Goal: Navigation & Orientation: Find specific page/section

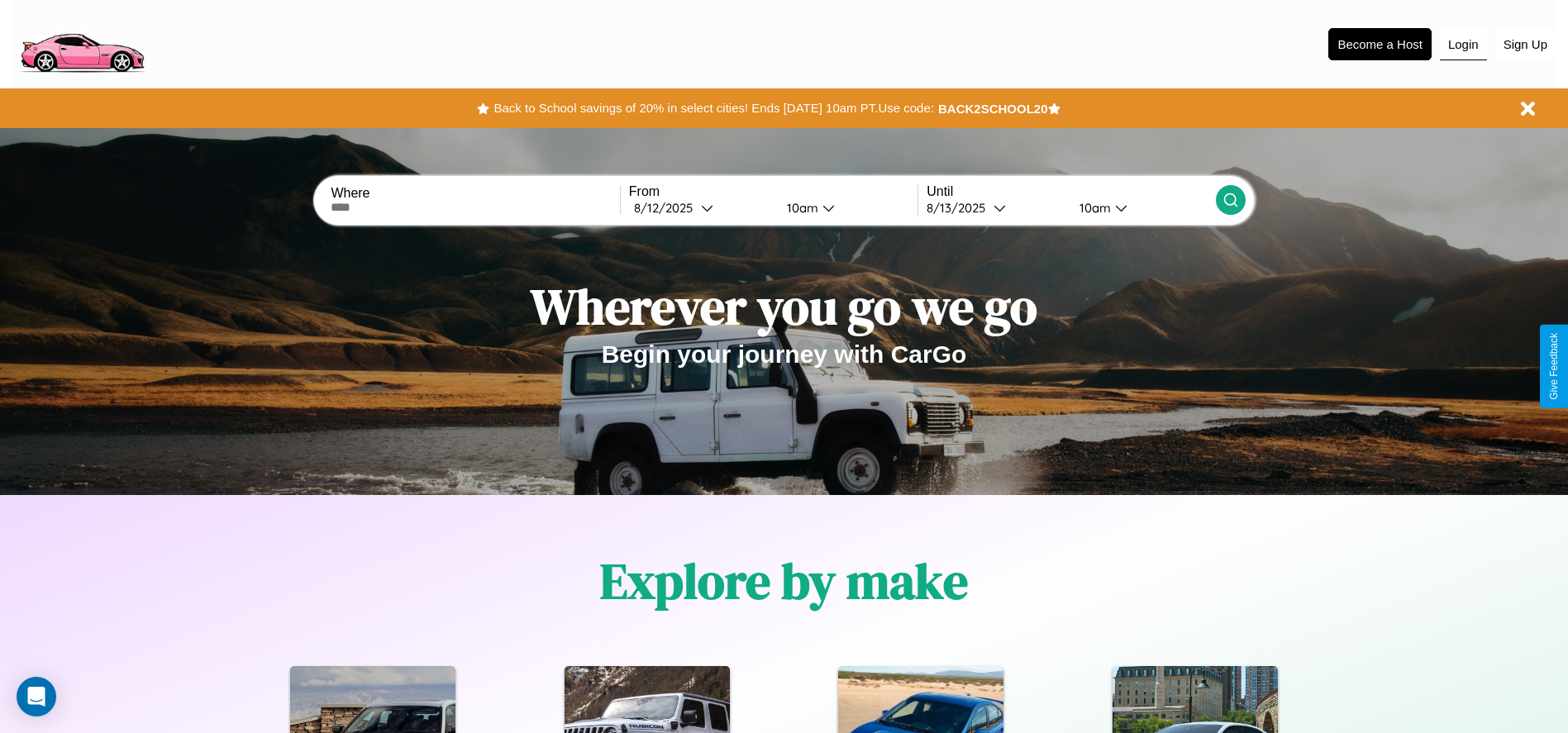
click at [1464, 43] on button "Login" at bounding box center [1464, 44] width 47 height 31
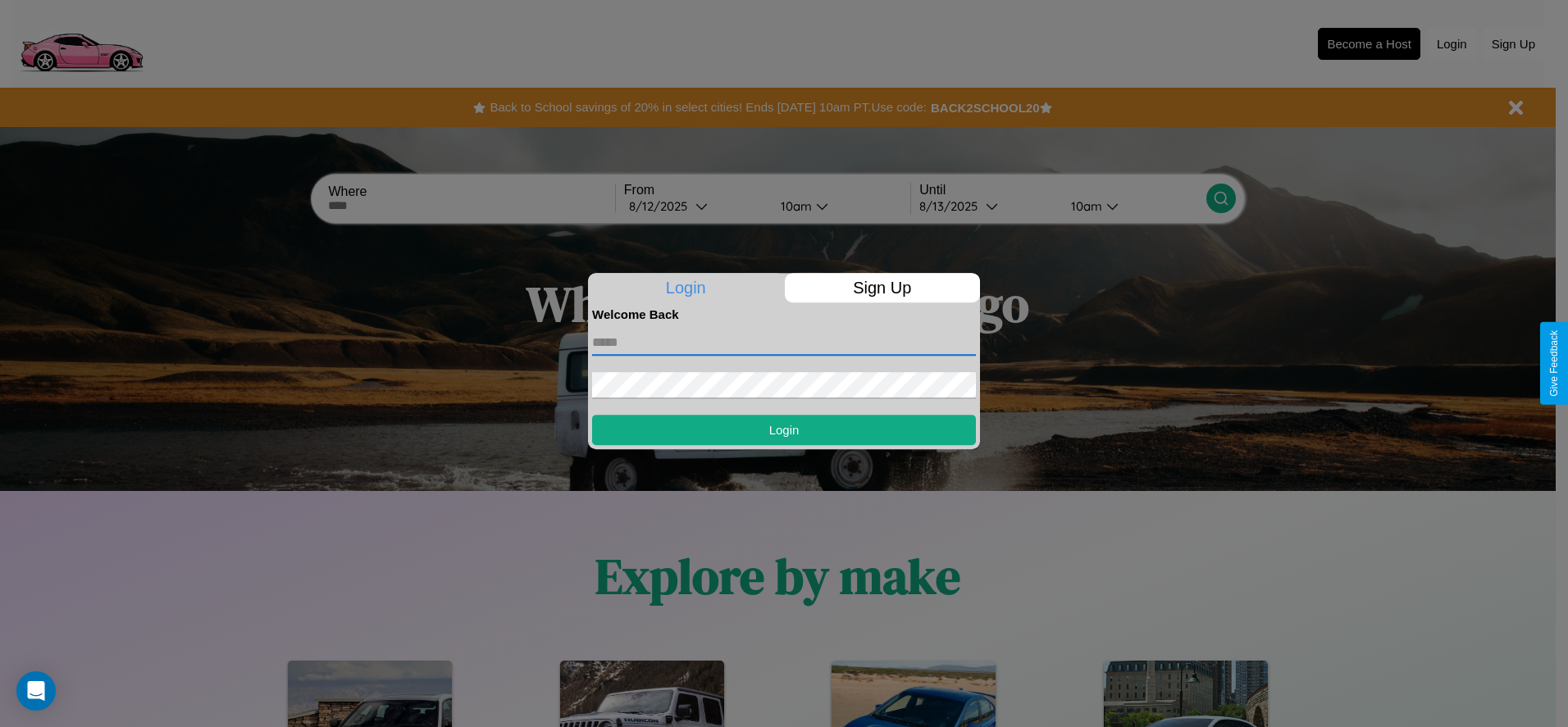
click at [784, 342] on input "text" at bounding box center [783, 342] width 384 height 26
type input "**********"
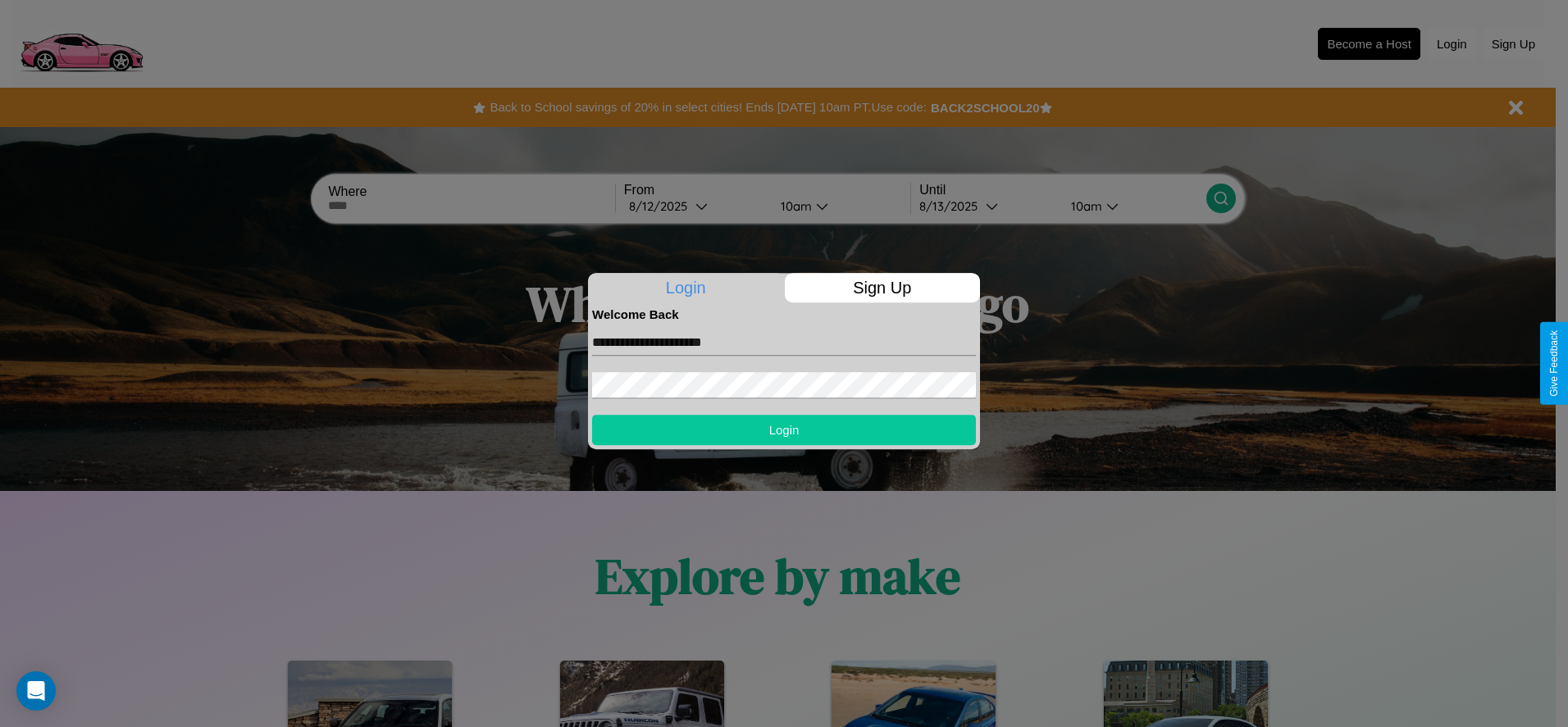
click at [784, 429] on button "Login" at bounding box center [783, 429] width 384 height 30
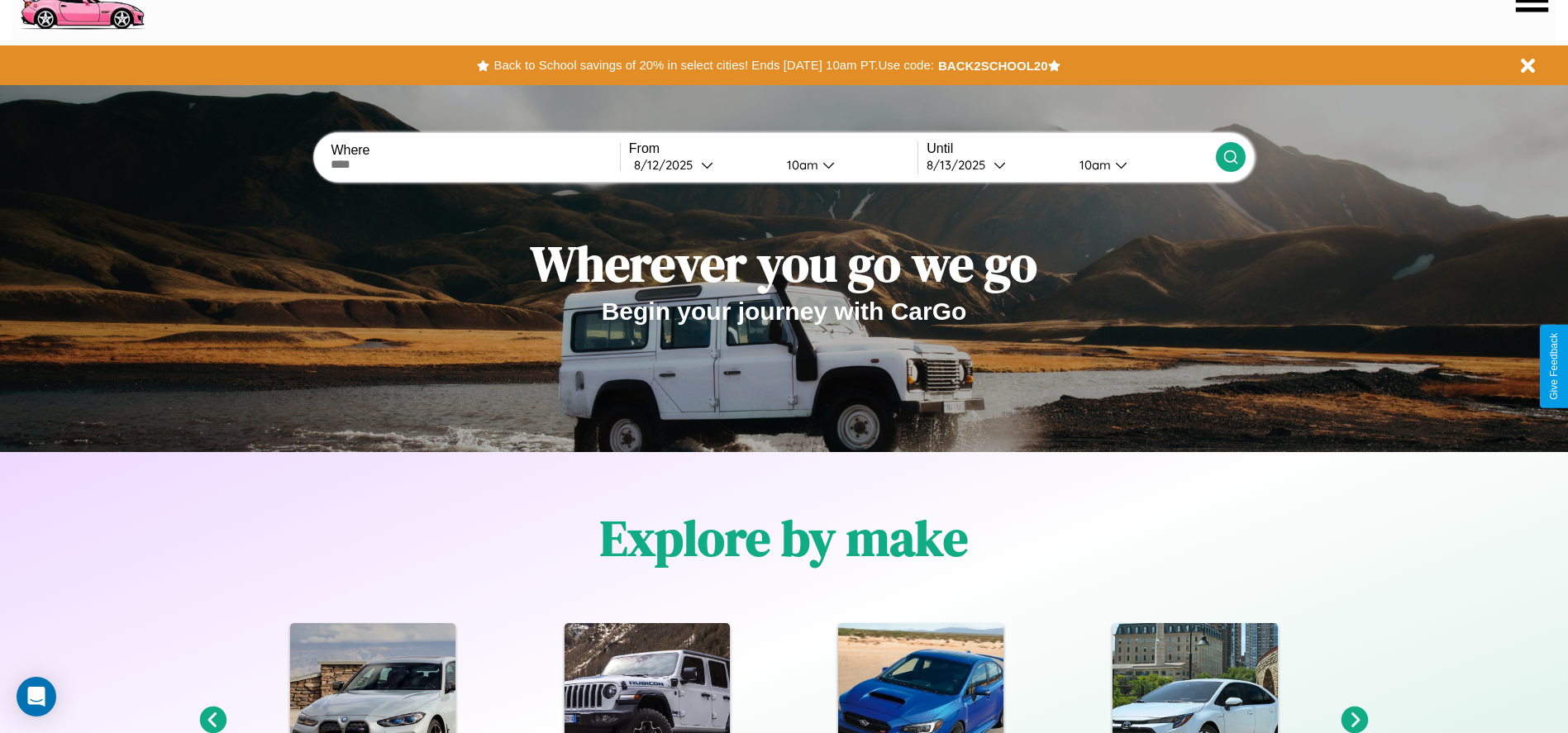
scroll to position [343, 0]
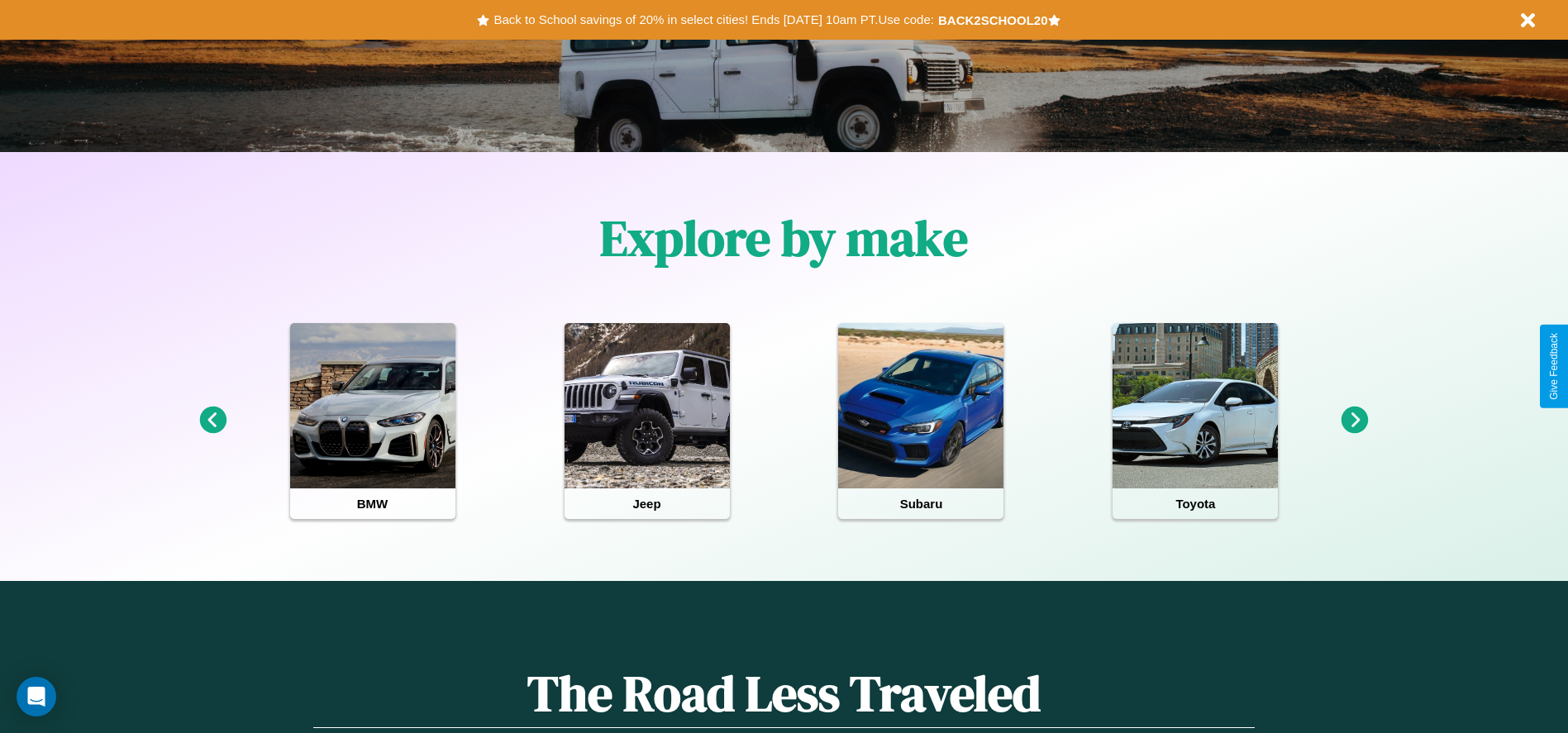
click at [1355, 421] on icon at bounding box center [1355, 420] width 27 height 27
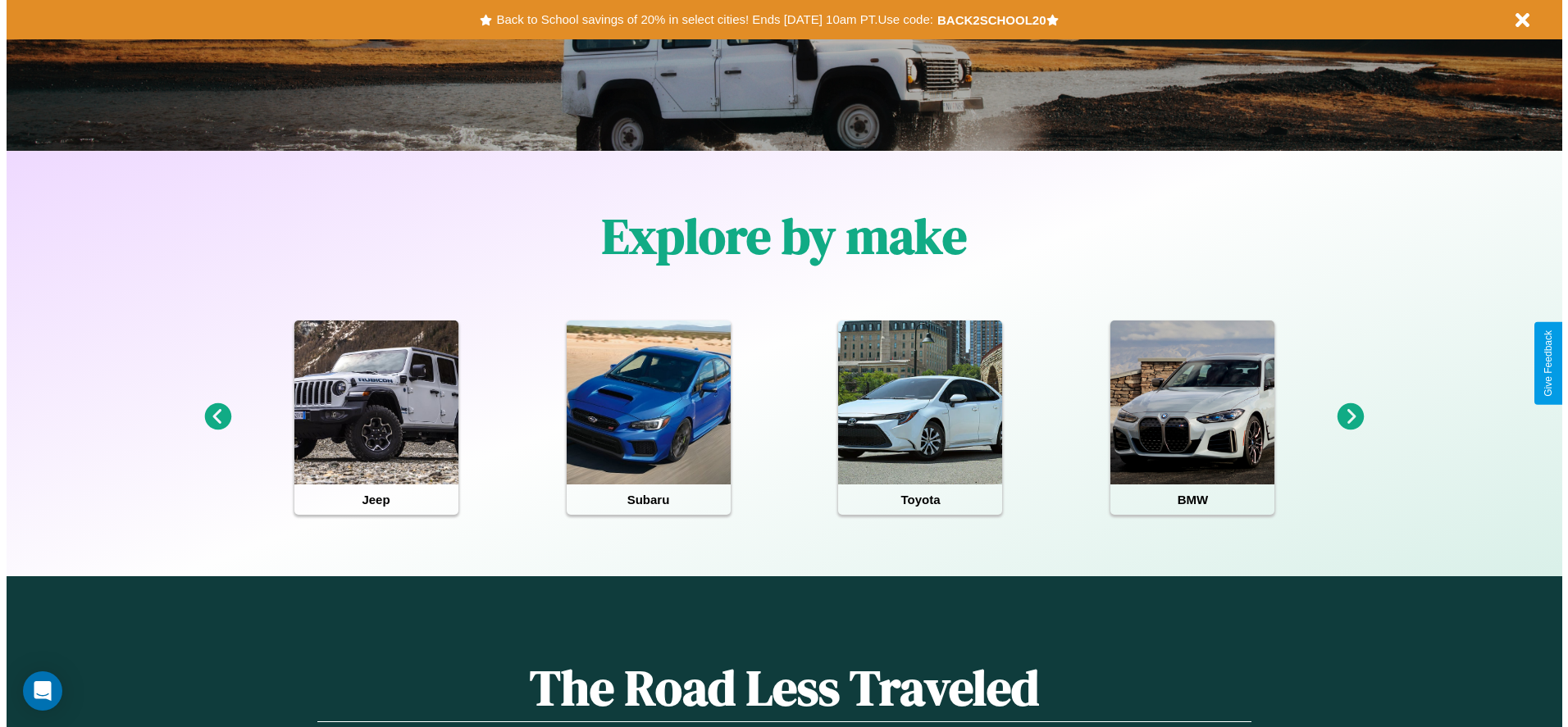
scroll to position [0, 0]
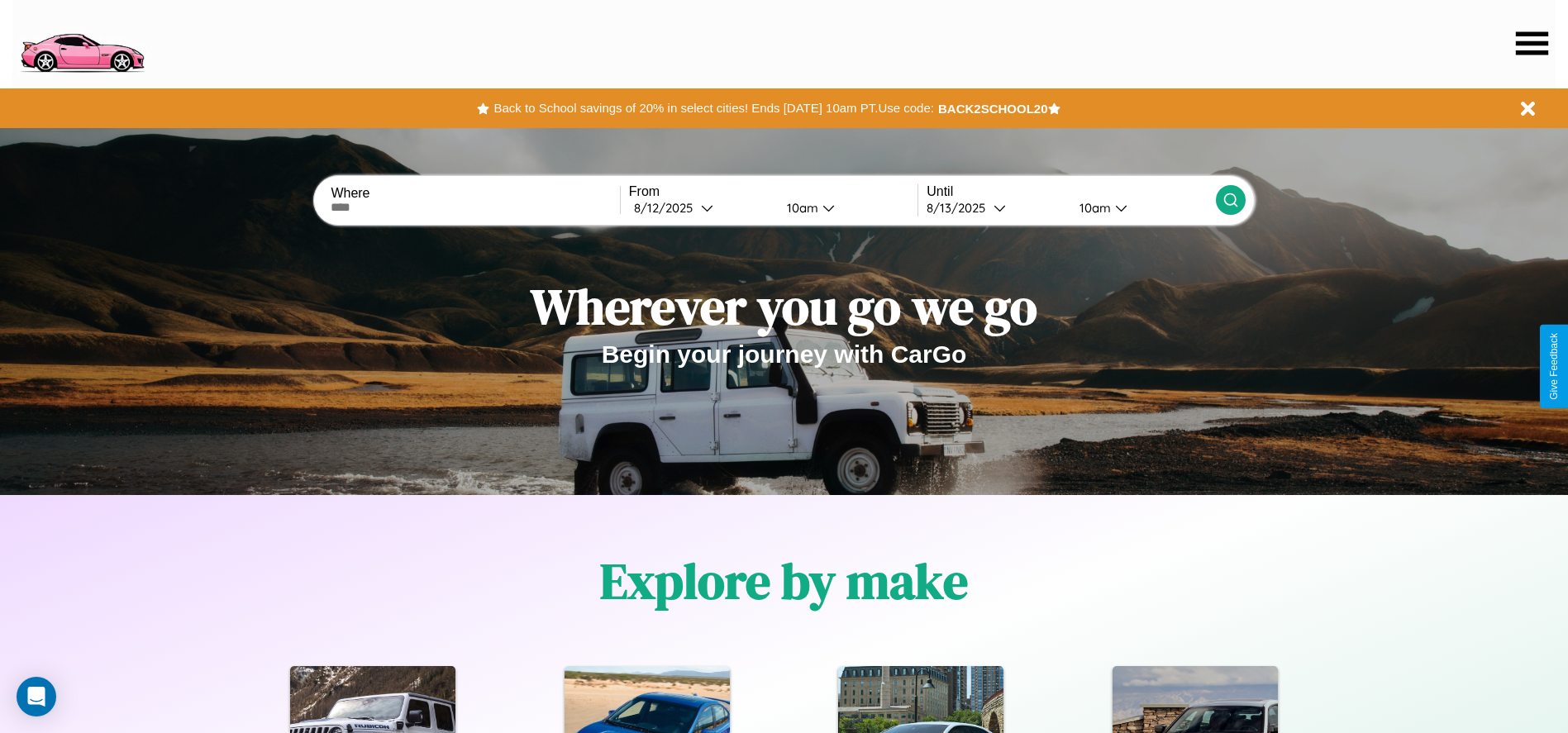
click at [1531, 43] on icon at bounding box center [1531, 43] width 32 height 23
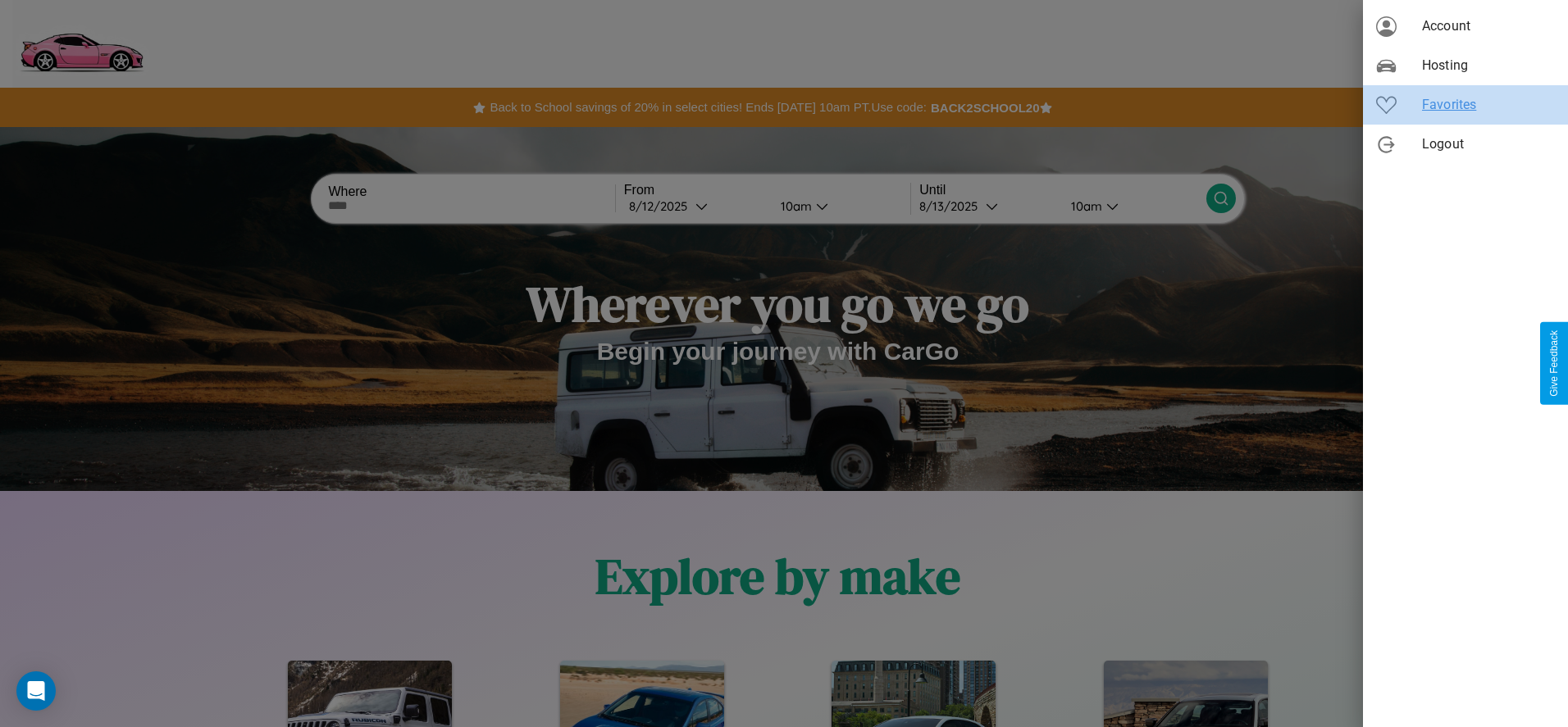
click at [1465, 105] on span "Favorites" at bounding box center [1488, 104] width 133 height 20
